Goal: Task Accomplishment & Management: Complete application form

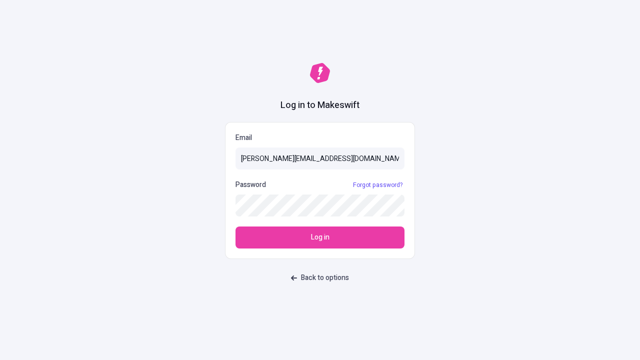
type input "[PERSON_NAME][EMAIL_ADDRESS][DOMAIN_NAME]"
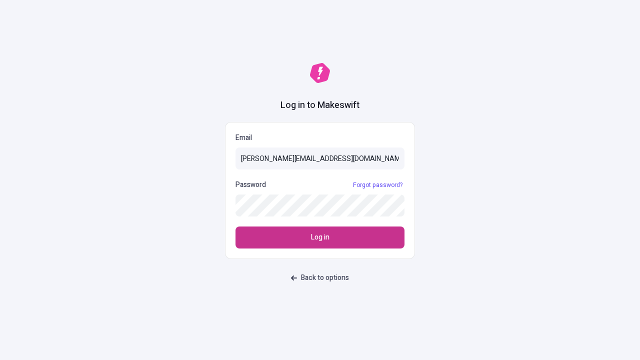
click at [320, 237] on span "Log in" at bounding box center [320, 237] width 18 height 11
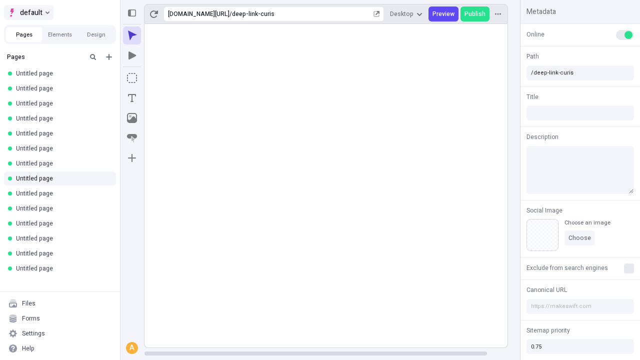
click at [28, 12] on span "default" at bounding box center [31, 12] width 22 height 12
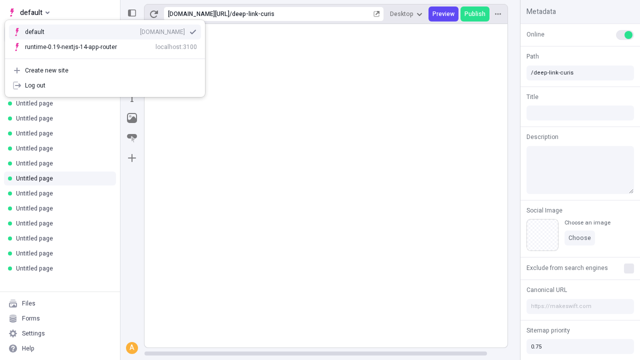
click at [140, 30] on div "qee9k4dy7d.staging.makeswift.site" at bounding box center [162, 32] width 45 height 8
click at [109, 57] on icon "Add new" at bounding box center [109, 57] width 6 height 6
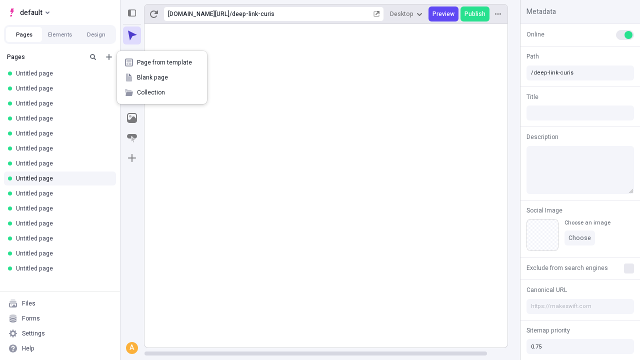
click at [162, 77] on span "Blank page" at bounding box center [168, 77] width 62 height 8
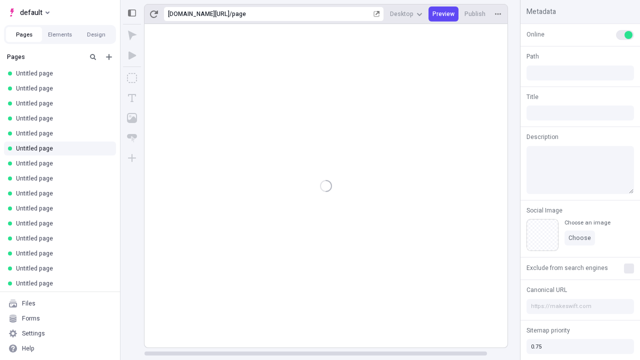
type input "/page"
